Goal: Task Accomplishment & Management: Use online tool/utility

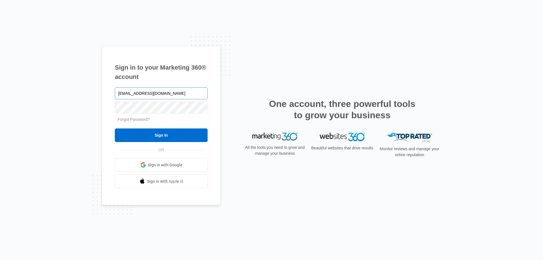
type input "[EMAIL_ADDRESS][DOMAIN_NAME]"
click at [115, 128] on input "Sign In" at bounding box center [161, 135] width 93 height 14
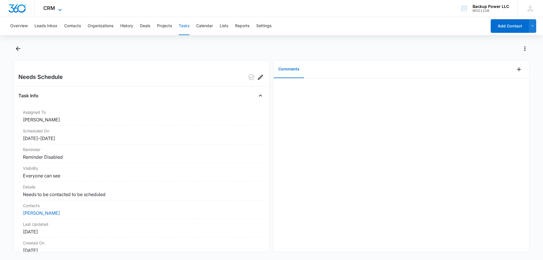
click at [56, 5] on div "CRM Apps Reputation Websites Forms CRM Email Social Content Ads Intelligence Fi…" at bounding box center [53, 8] width 37 height 17
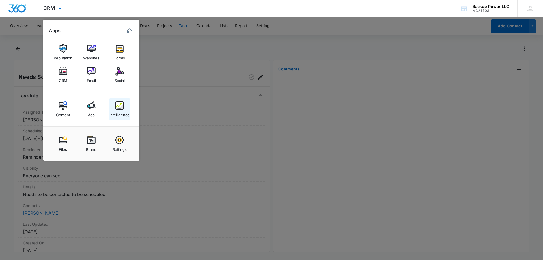
click at [117, 104] on img at bounding box center [119, 105] width 8 height 8
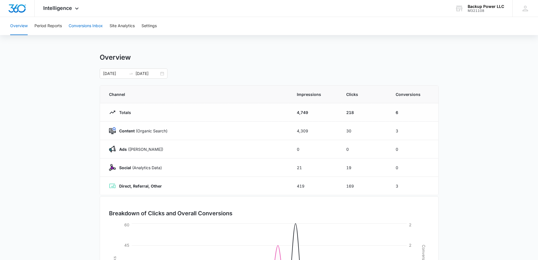
click at [88, 24] on button "Conversions Inbox" at bounding box center [86, 26] width 34 height 18
